Goal: Register for event/course

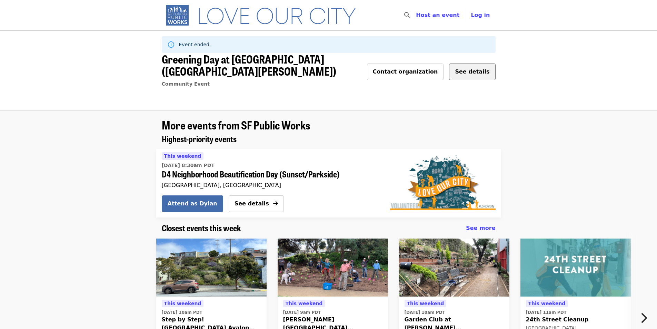
click at [470, 72] on span "See details" at bounding box center [472, 71] width 35 height 7
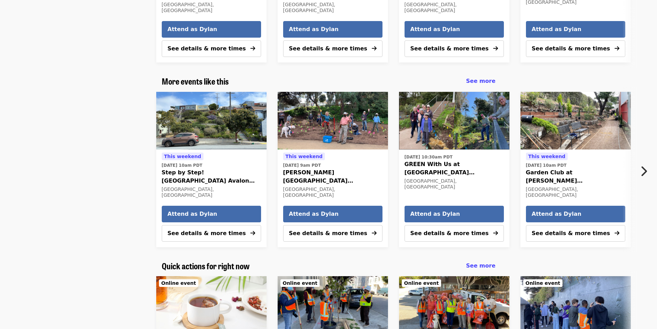
scroll to position [897, 0]
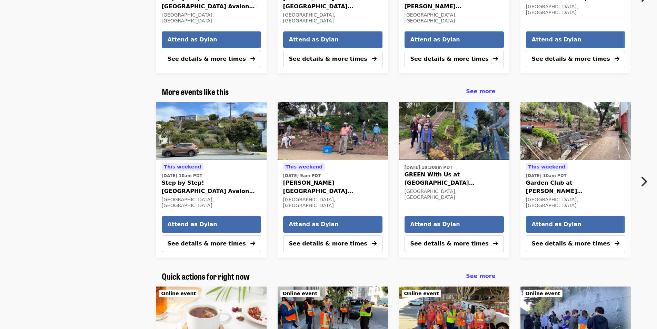
click at [643, 175] on icon "chevron-right icon" at bounding box center [644, 181] width 7 height 13
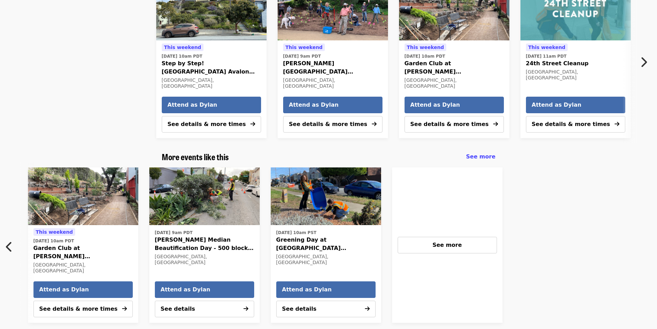
scroll to position [851, 0]
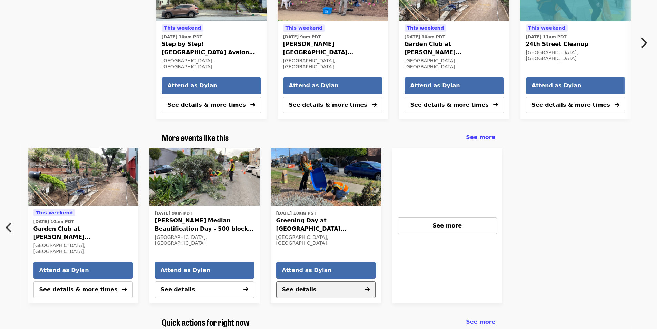
drag, startPoint x: 303, startPoint y: 242, endPoint x: 325, endPoint y: 265, distance: 31.2
click at [7, 221] on icon "chevron-left icon" at bounding box center [9, 227] width 7 height 13
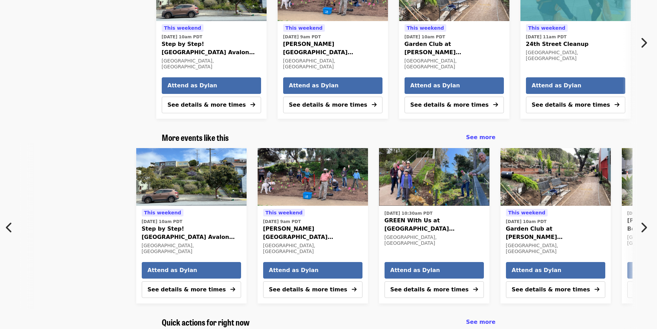
scroll to position [0, 7]
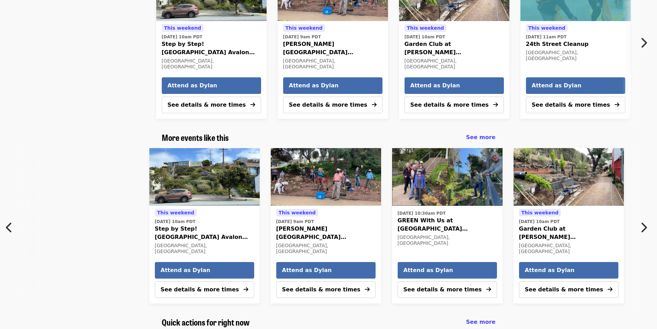
click at [656, 218] on button "Next item" at bounding box center [646, 227] width 23 height 19
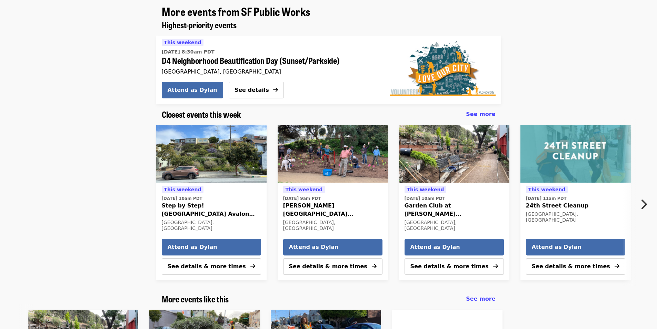
scroll to position [713, 0]
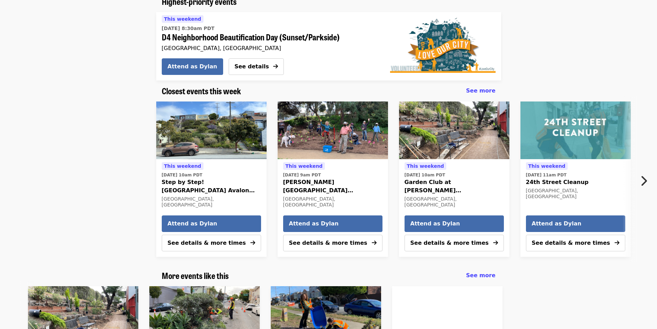
click at [642, 174] on icon "chevron-right icon" at bounding box center [644, 180] width 7 height 13
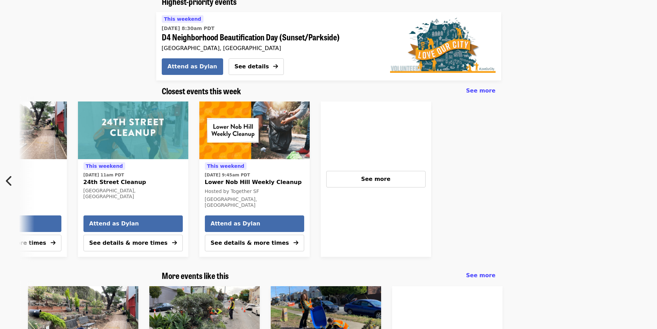
scroll to position [0, 445]
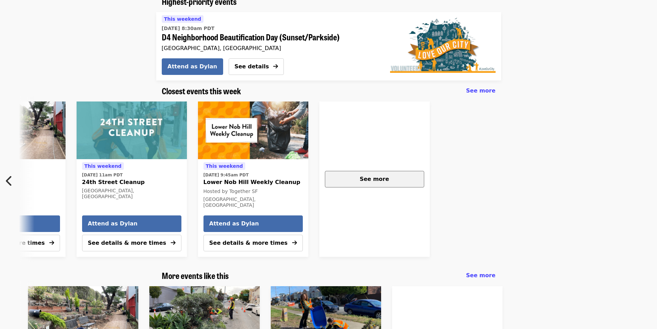
click at [409, 175] on div "See more" at bounding box center [375, 179] width 88 height 8
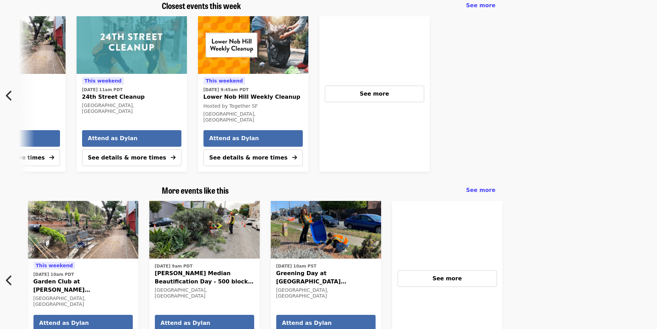
scroll to position [874, 0]
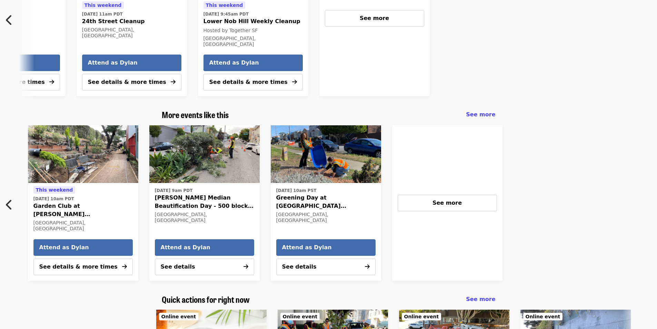
click at [8, 198] on icon "chevron-left icon" at bounding box center [9, 204] width 7 height 13
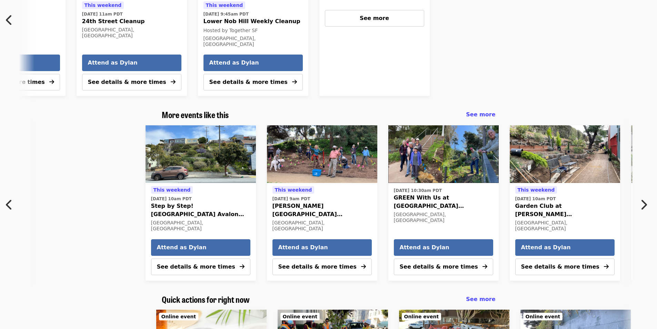
scroll to position [0, 7]
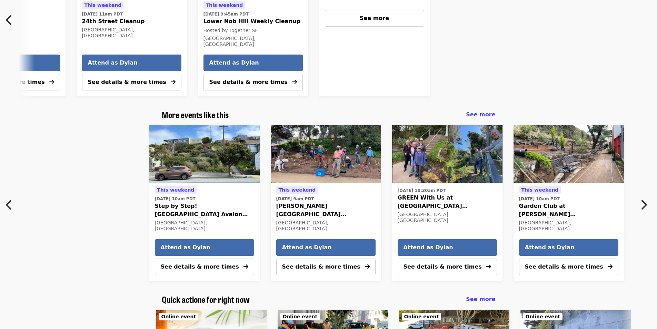
click at [650, 195] on button "Next item" at bounding box center [646, 204] width 23 height 19
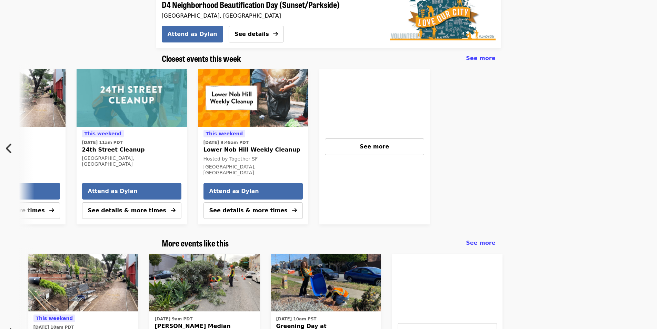
scroll to position [713, 0]
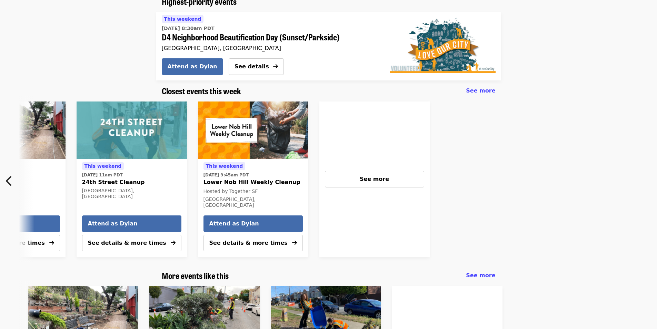
click at [10, 174] on icon "chevron-left icon" at bounding box center [9, 180] width 7 height 13
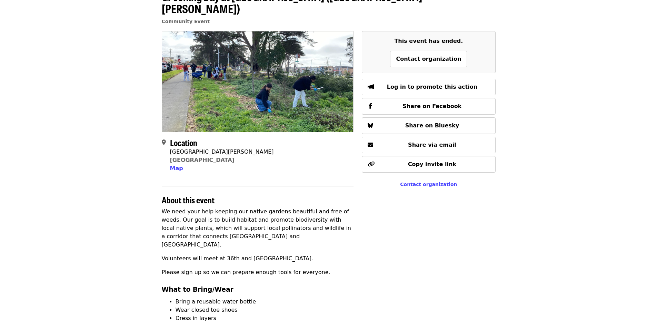
scroll to position [0, 0]
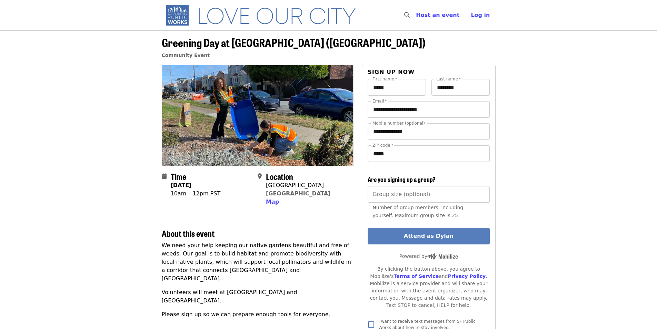
click at [430, 235] on button "Attend as Dylan" at bounding box center [429, 236] width 122 height 17
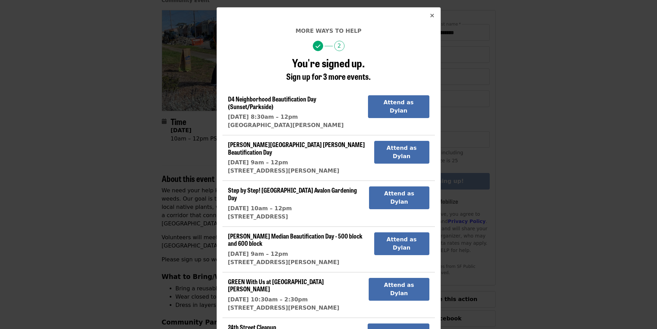
scroll to position [138, 0]
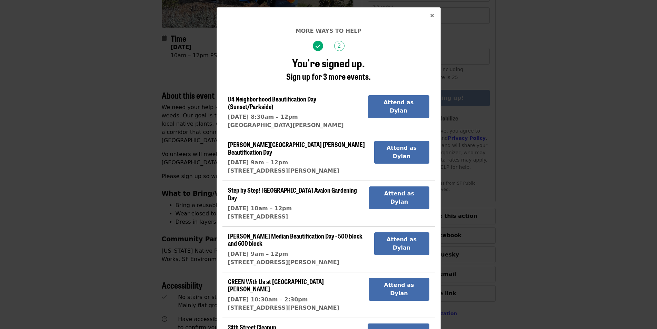
click at [430, 18] on icon "times icon" at bounding box center [432, 15] width 4 height 7
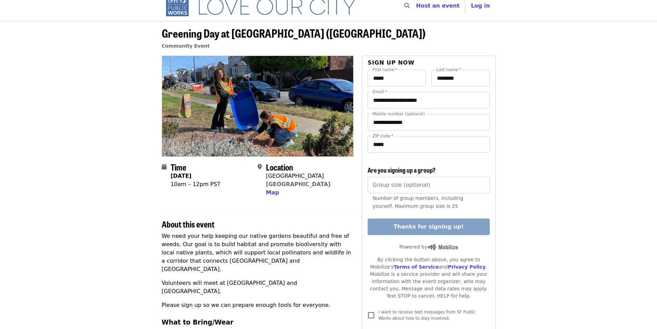
scroll to position [0, 0]
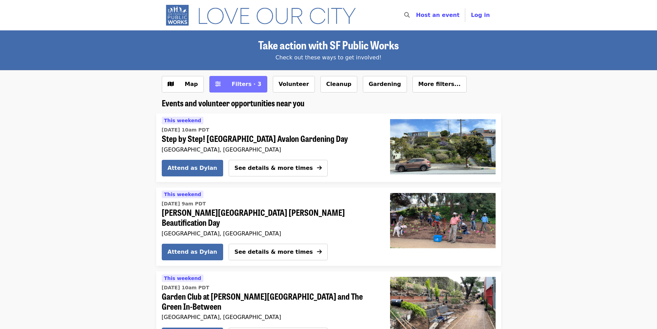
click at [236, 87] on span "Filters · 3" at bounding box center [247, 84] width 30 height 7
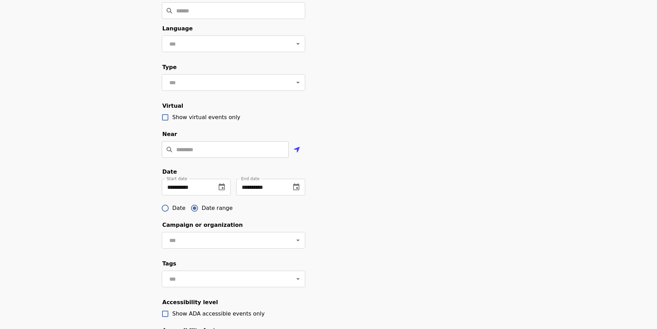
scroll to position [92, 0]
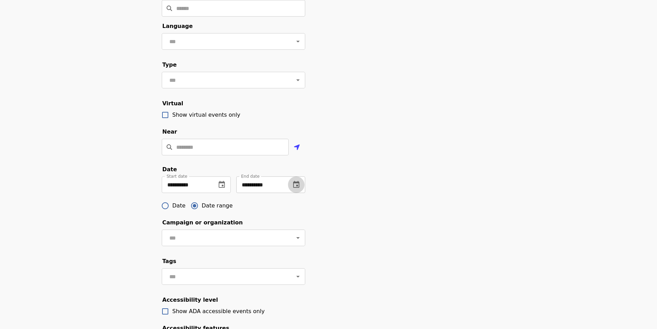
click at [296, 189] on icon "change date" at bounding box center [296, 184] width 8 height 8
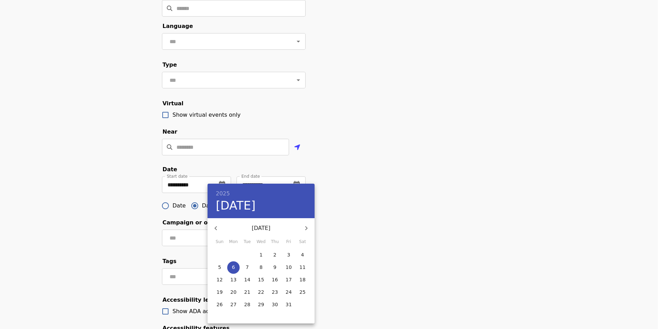
click at [291, 268] on span "10" at bounding box center [288, 267] width 12 height 7
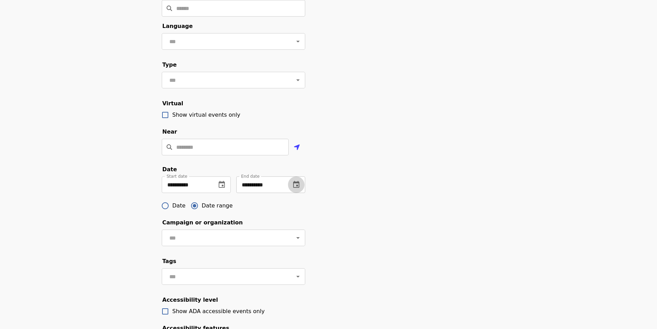
click at [297, 193] on button "change date" at bounding box center [296, 184] width 17 height 17
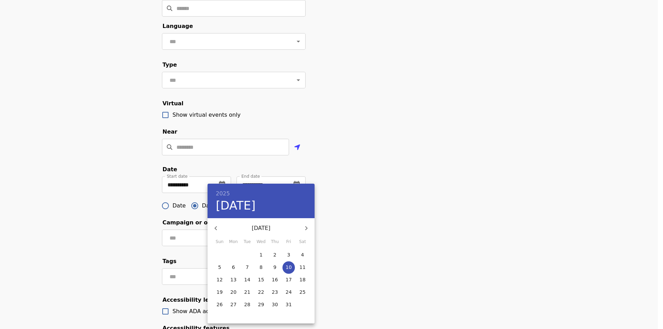
click at [300, 267] on p "11" at bounding box center [302, 267] width 6 height 7
type input "**********"
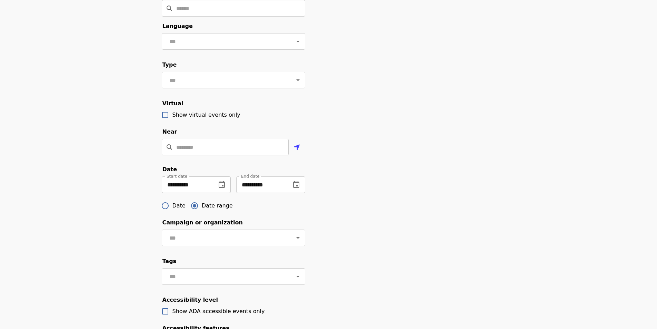
drag, startPoint x: 230, startPoint y: 198, endPoint x: 223, endPoint y: 196, distance: 7.4
click at [230, 193] on div "**********" at bounding box center [196, 184] width 69 height 17
click at [223, 188] on icon "change date" at bounding box center [222, 184] width 6 height 7
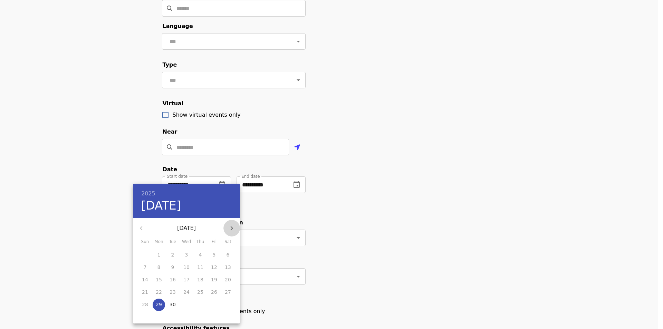
click at [228, 226] on icon "button" at bounding box center [231, 228] width 8 height 8
click at [230, 254] on span "4" at bounding box center [228, 254] width 12 height 7
type input "**********"
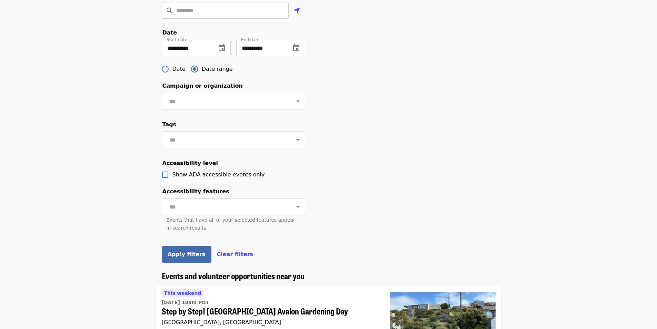
scroll to position [230, 0]
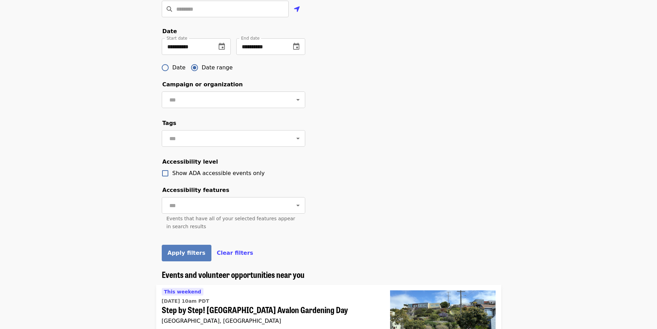
click at [172, 256] on span "Apply filters" at bounding box center [187, 253] width 38 height 7
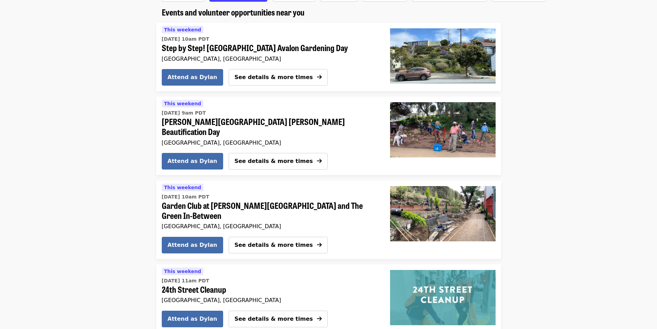
scroll to position [92, 0]
